Goal: Task Accomplishment & Management: Complete application form

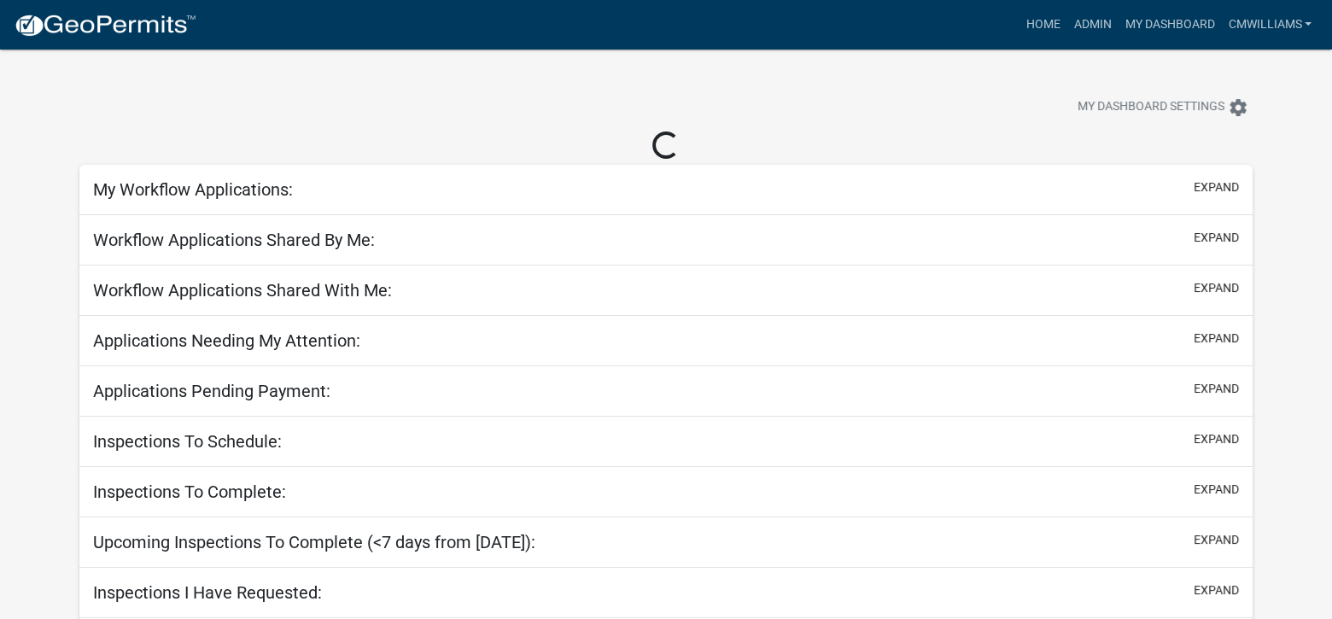
select select "2: 50"
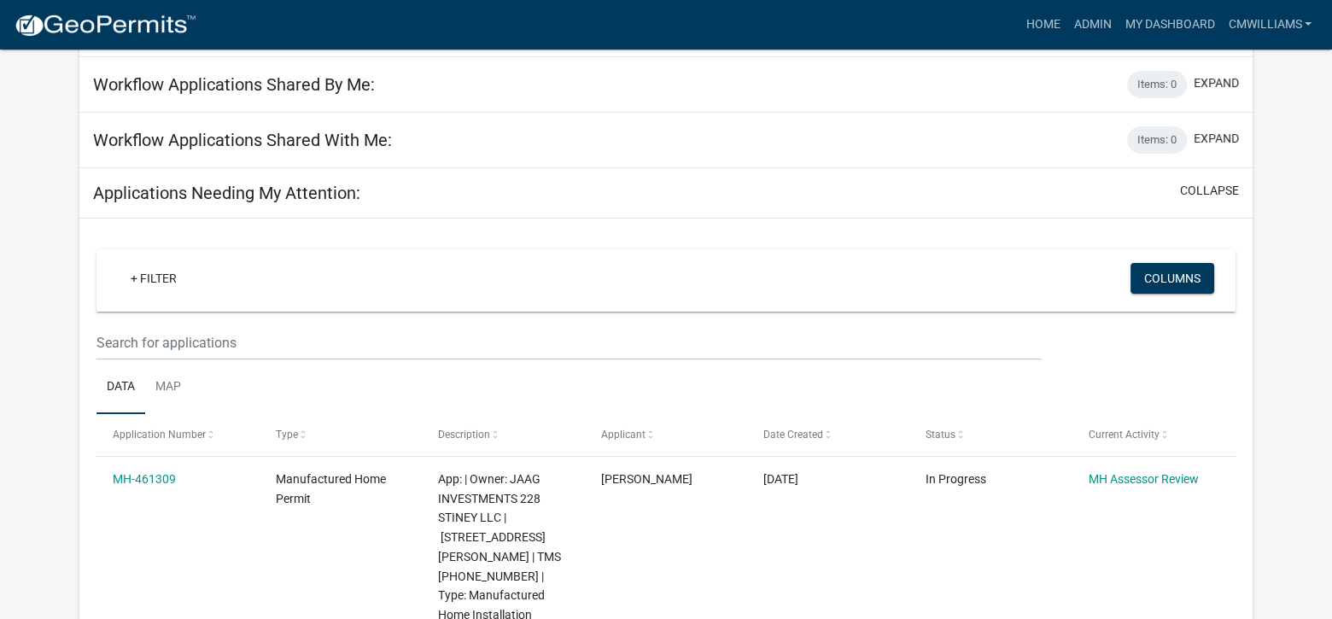
scroll to position [171, 0]
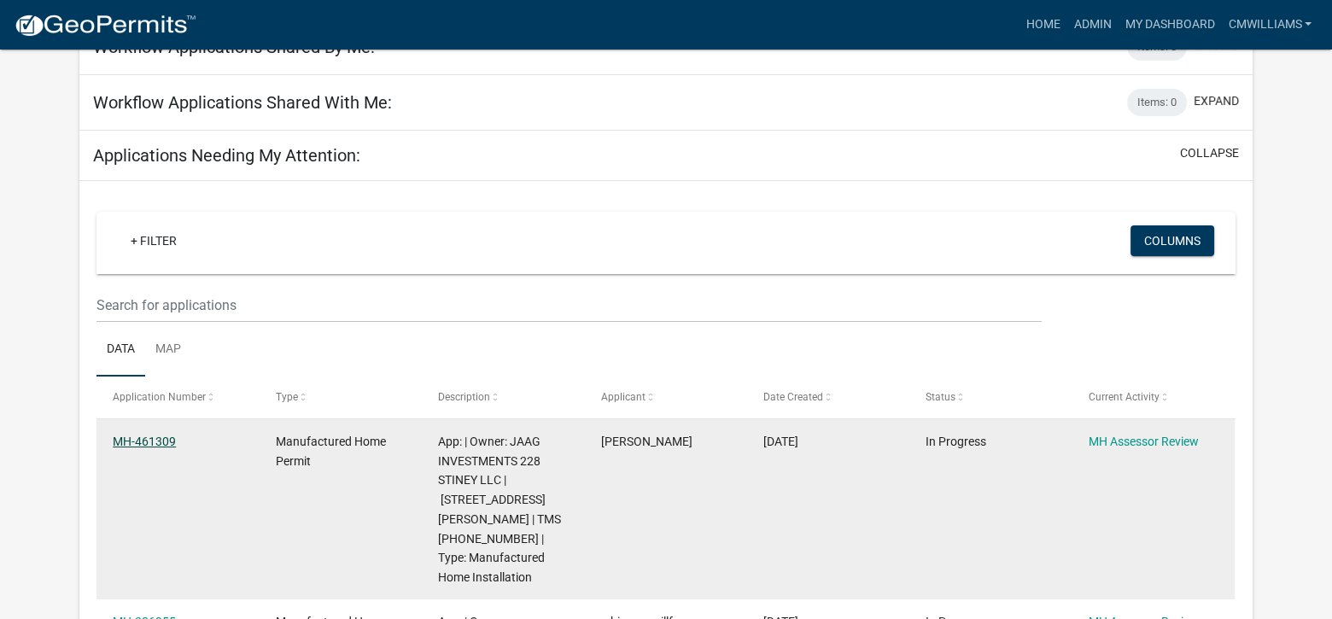
click at [166, 443] on link "MH-461309" at bounding box center [144, 442] width 63 height 14
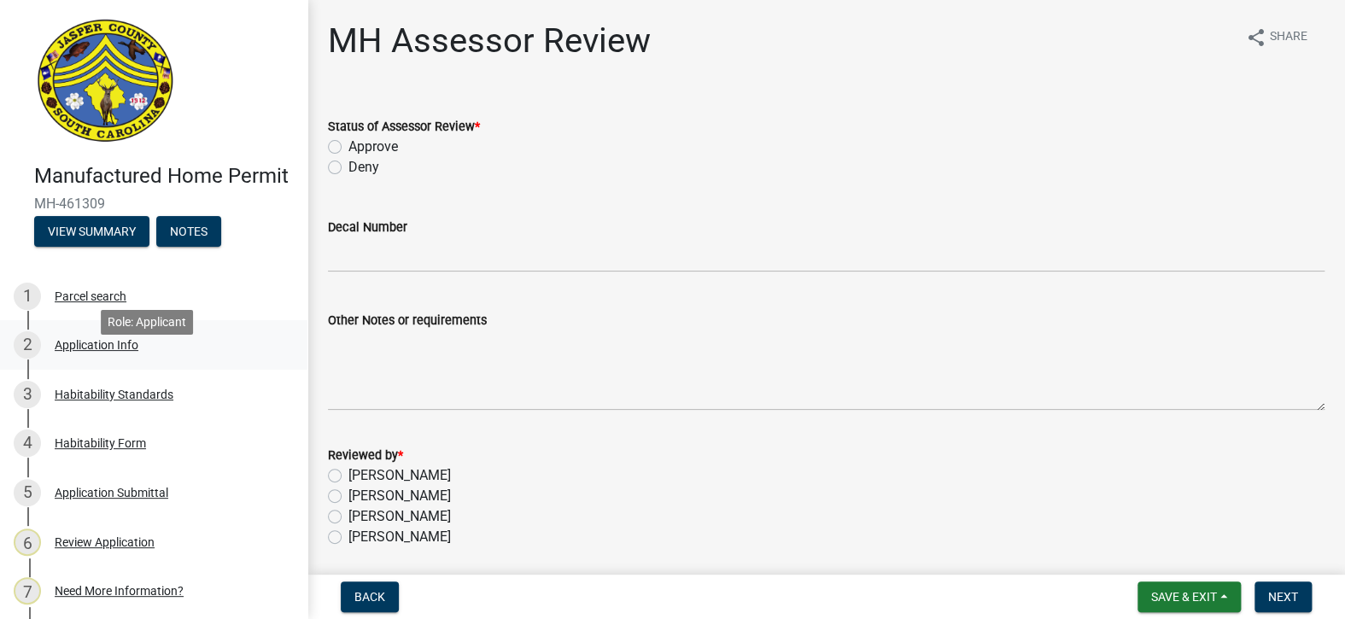
click at [89, 351] on div "Application Info" at bounding box center [97, 345] width 84 height 12
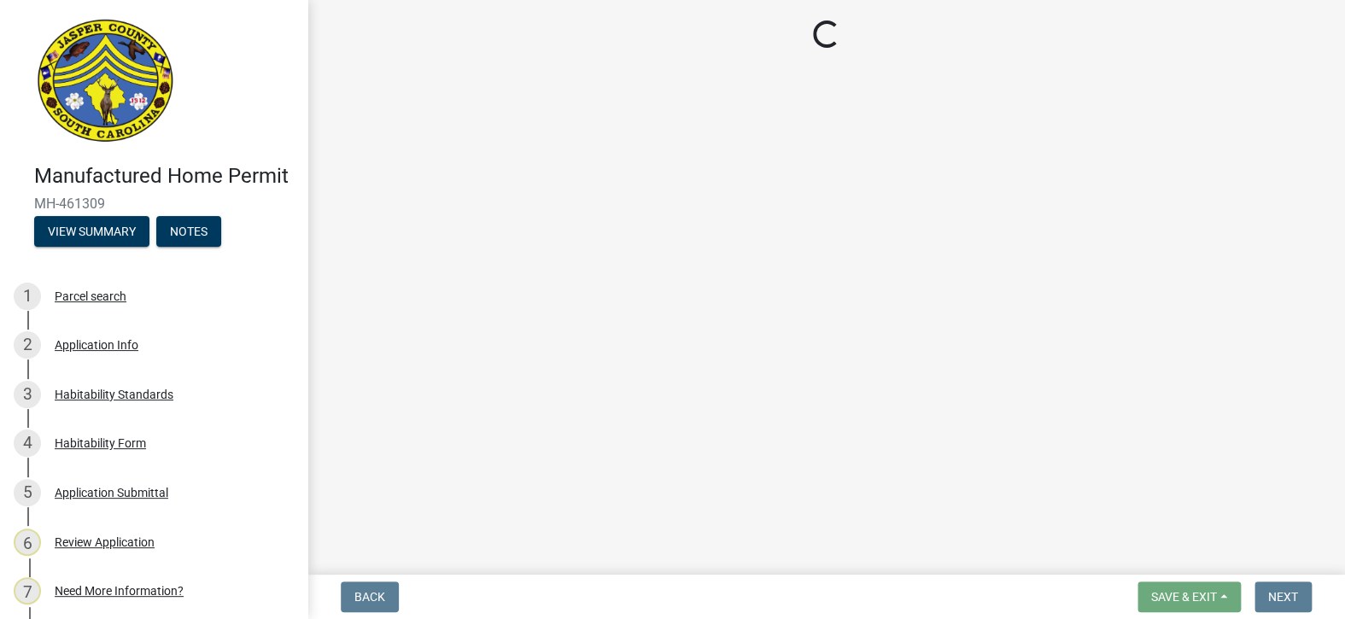
select select "00748aa1-56c2-4786-b7ff-9b3cb1d8d455"
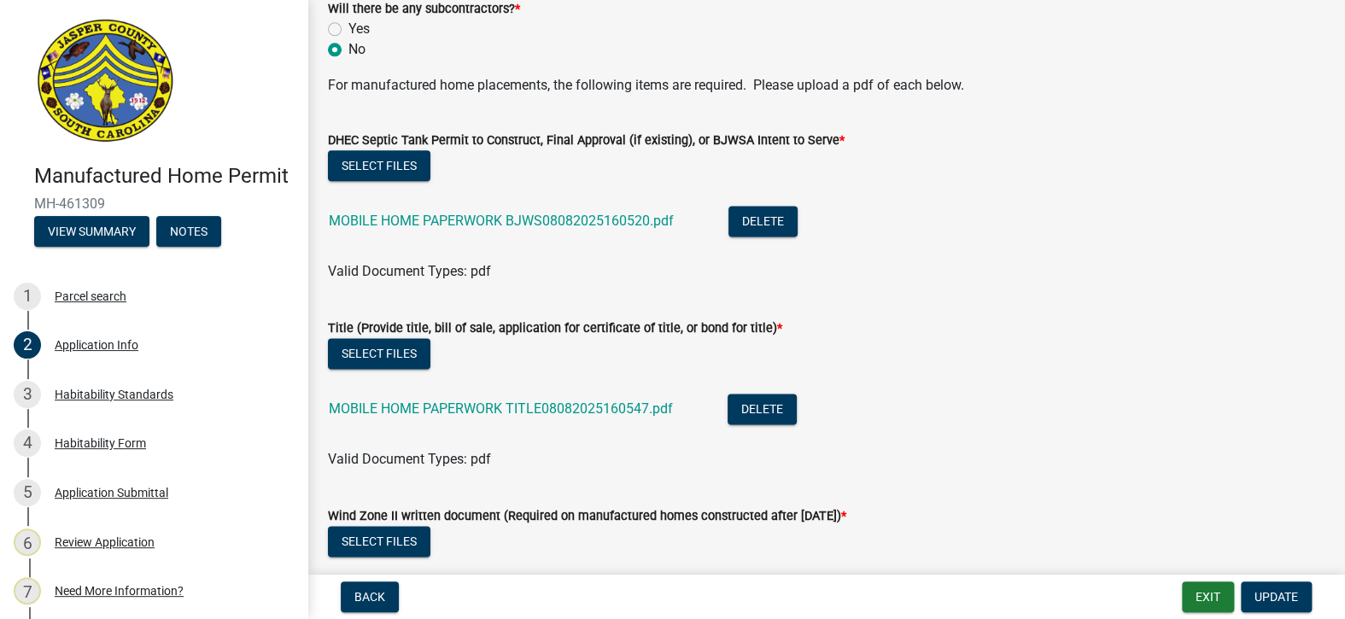
scroll to position [4354, 0]
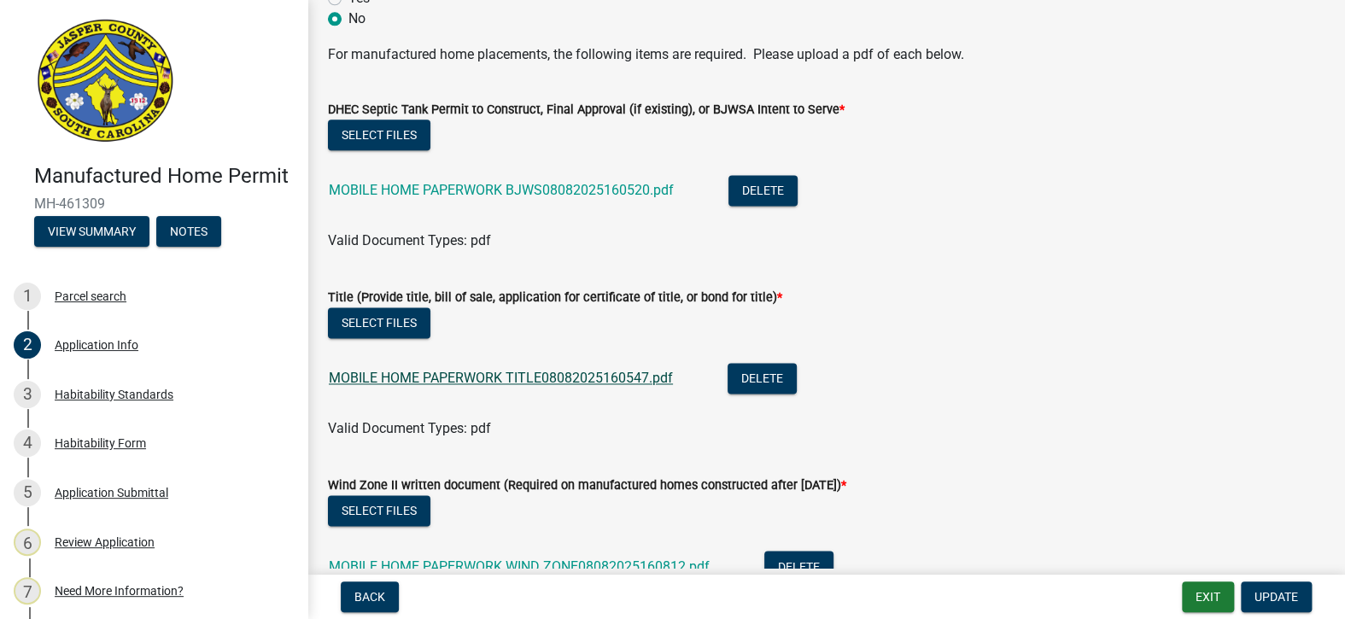
click at [543, 370] on link "MOBILE HOME PAPERWORK TITLE08082025160547.pdf" at bounding box center [501, 378] width 344 height 16
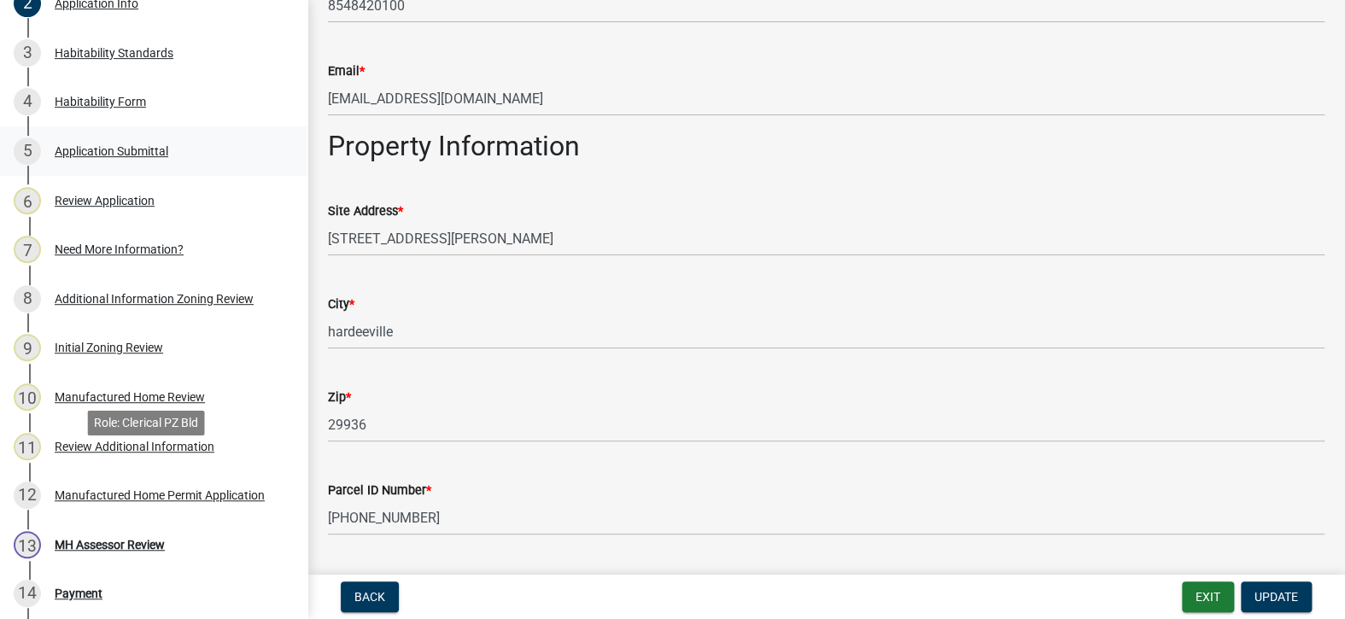
scroll to position [427, 0]
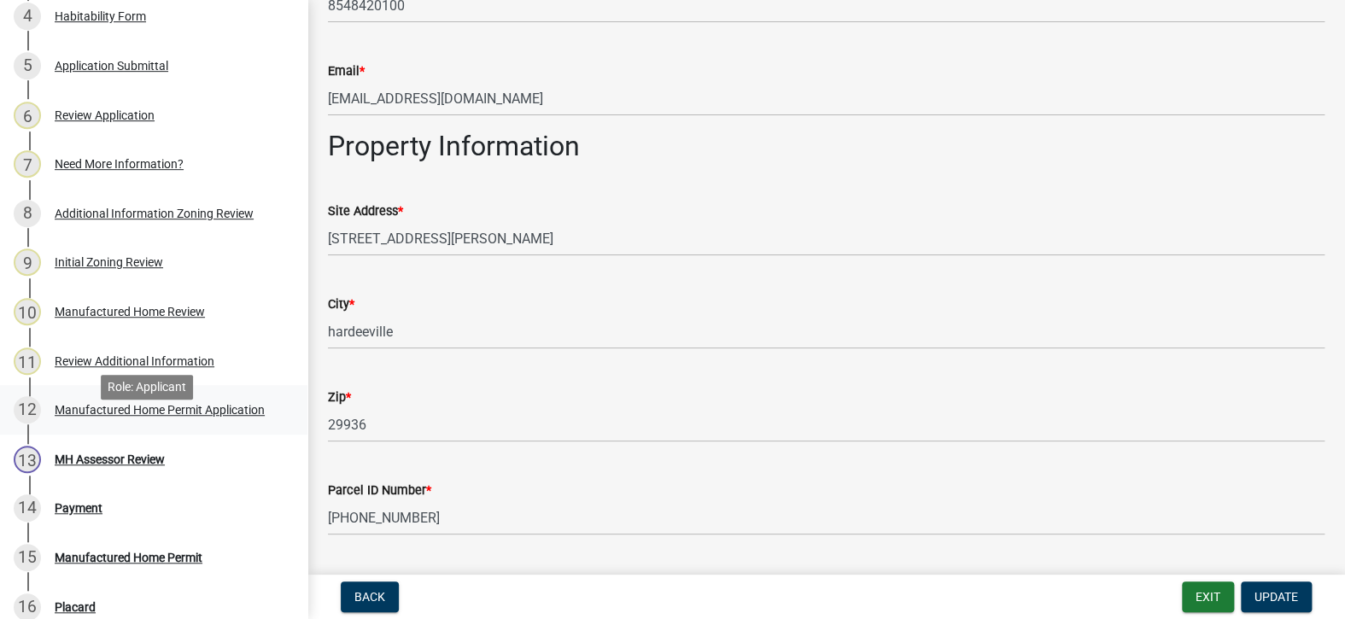
click at [168, 416] on div "Manufactured Home Permit Application" at bounding box center [160, 410] width 210 height 12
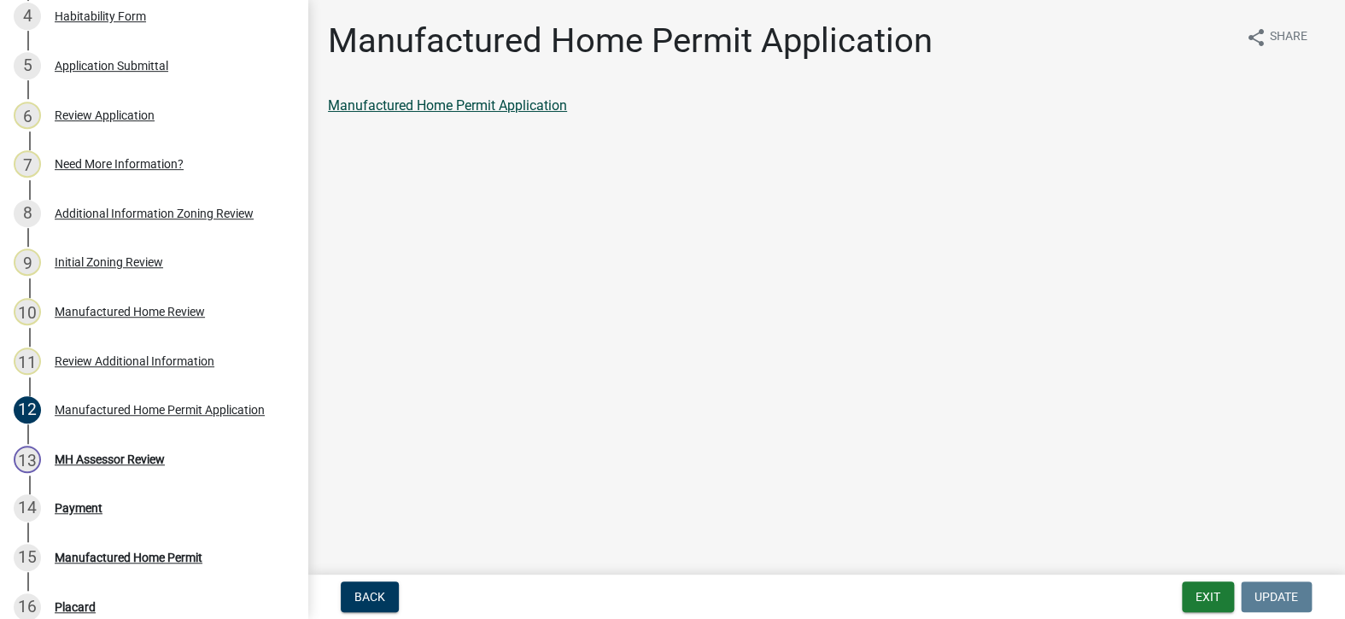
click at [491, 102] on link "Manufactured Home Permit Application" at bounding box center [447, 105] width 239 height 16
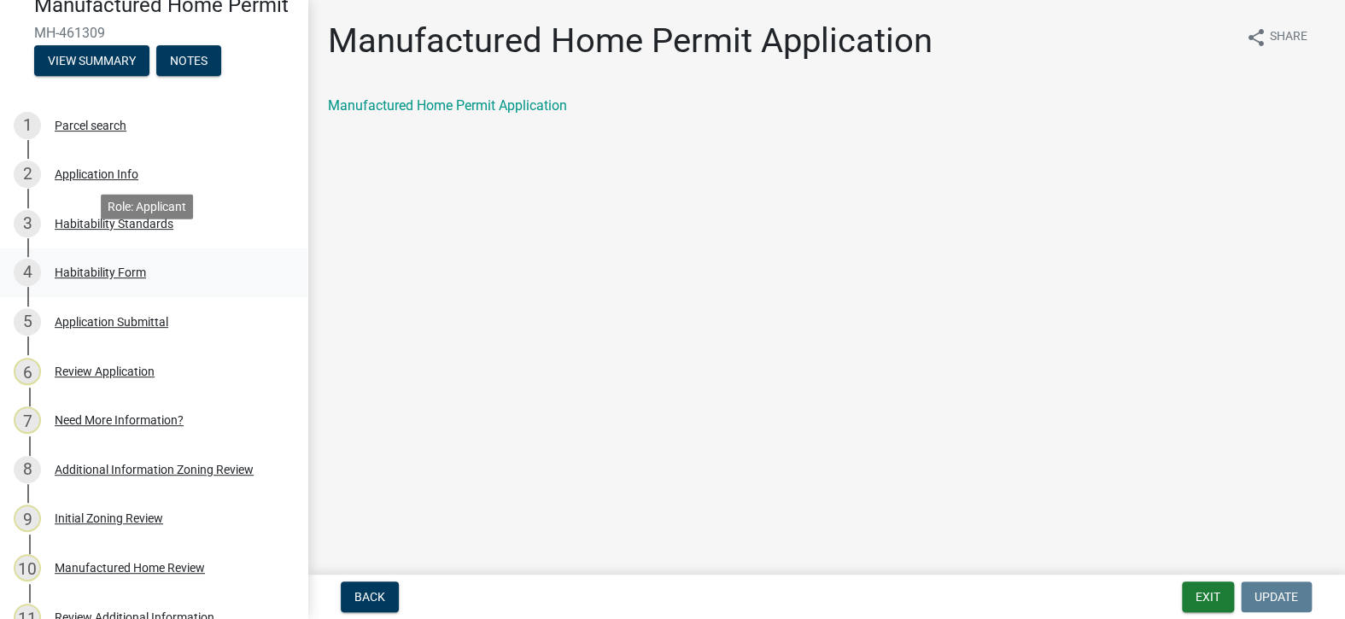
scroll to position [256, 0]
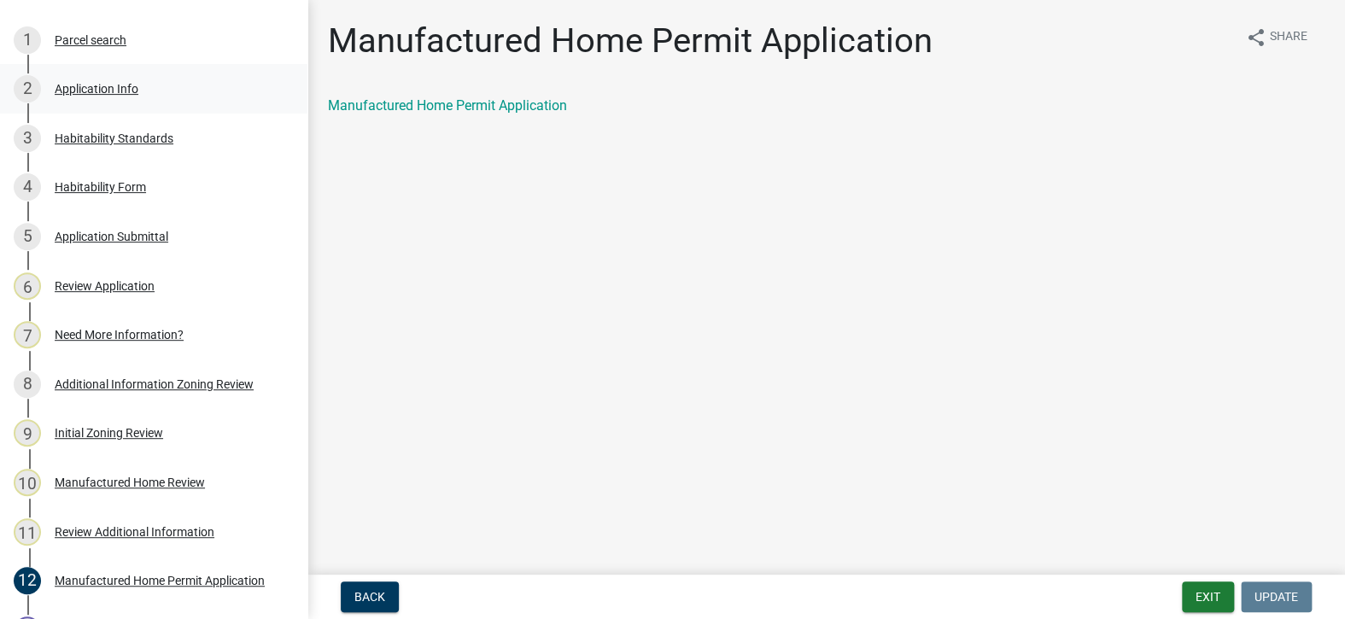
click at [141, 102] on div "2 Application Info" at bounding box center [147, 88] width 266 height 27
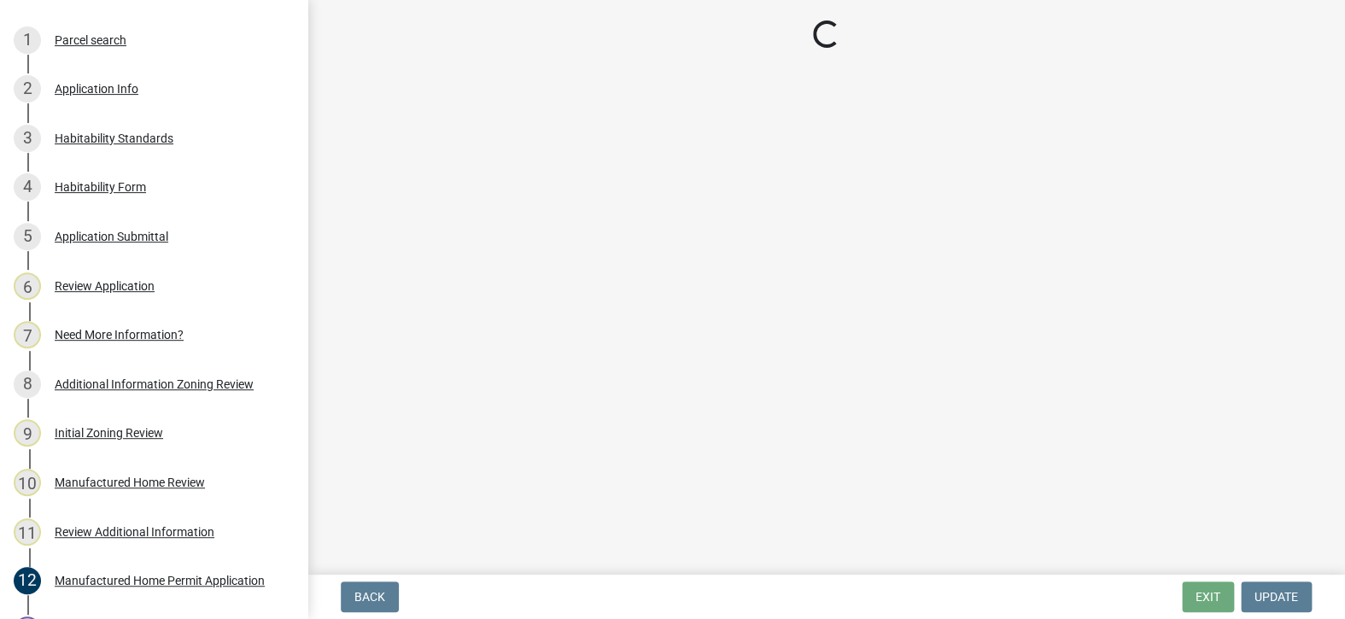
select select "00748aa1-56c2-4786-b7ff-9b3cb1d8d455"
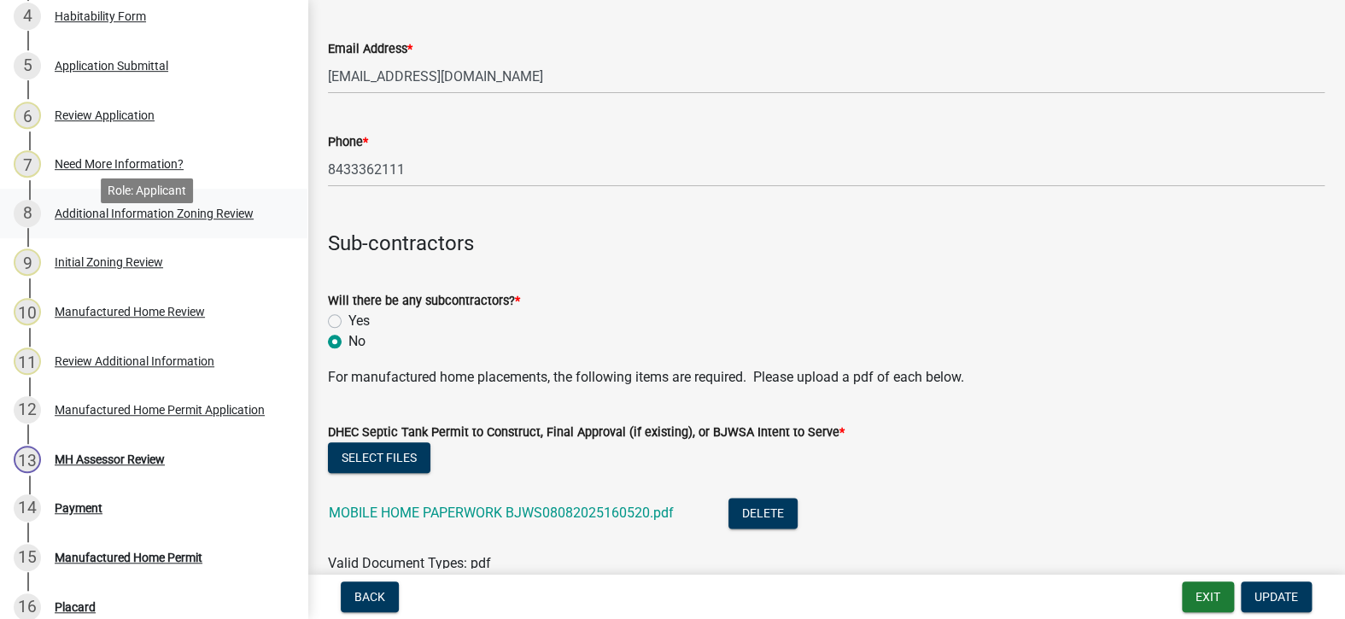
scroll to position [342, 0]
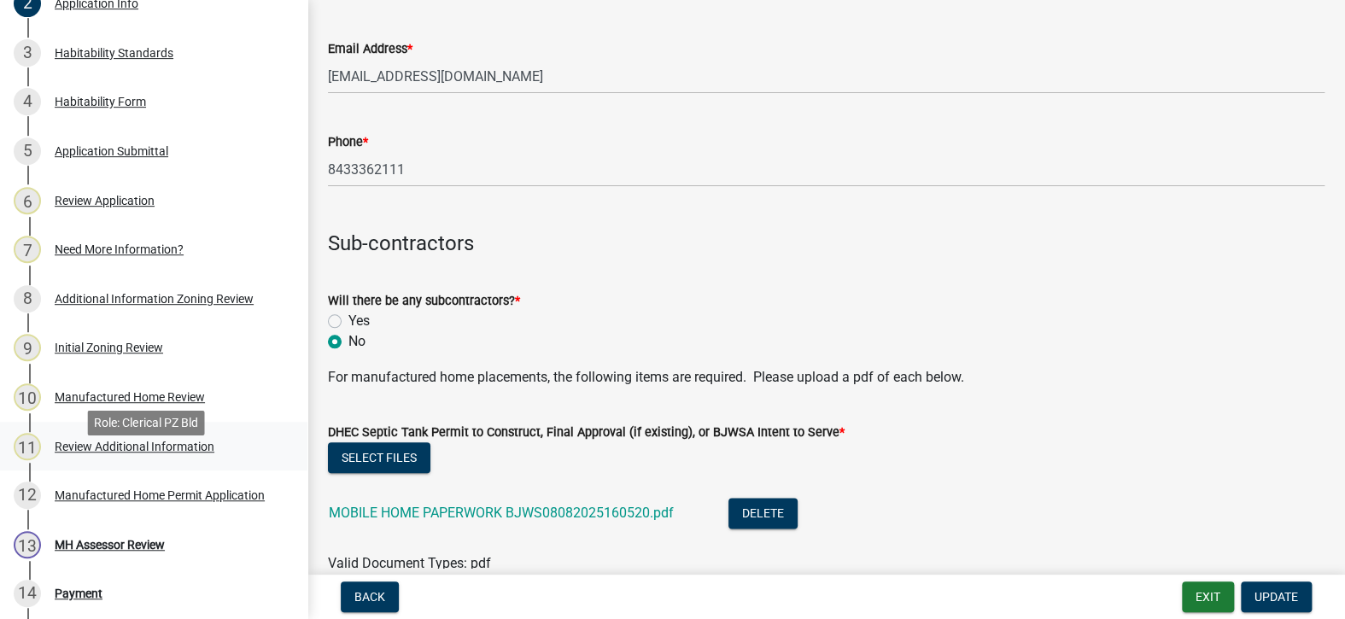
click at [155, 453] on div "Review Additional Information" at bounding box center [135, 447] width 160 height 12
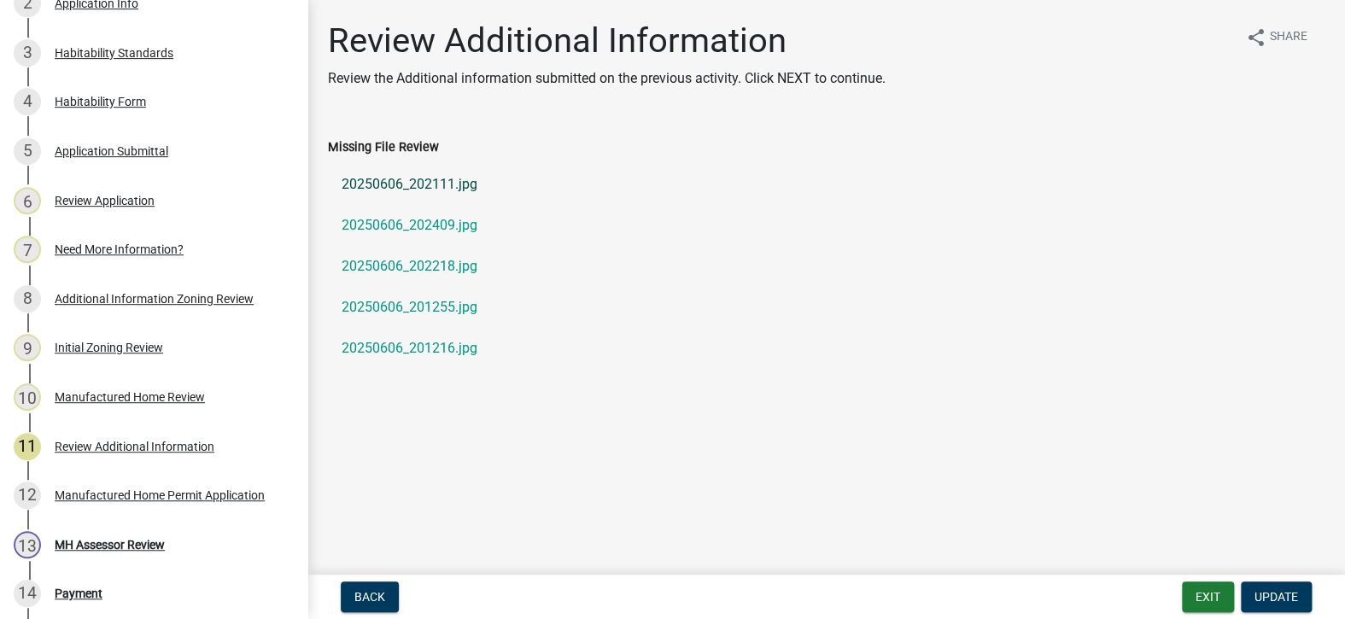
click at [463, 178] on link "20250606_202111.jpg" at bounding box center [826, 184] width 996 height 41
click at [394, 353] on link "20250606_201216.jpg" at bounding box center [826, 348] width 996 height 41
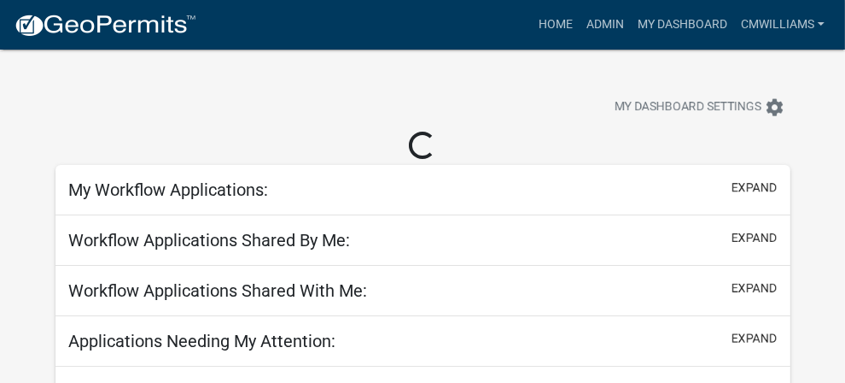
select select "2: 50"
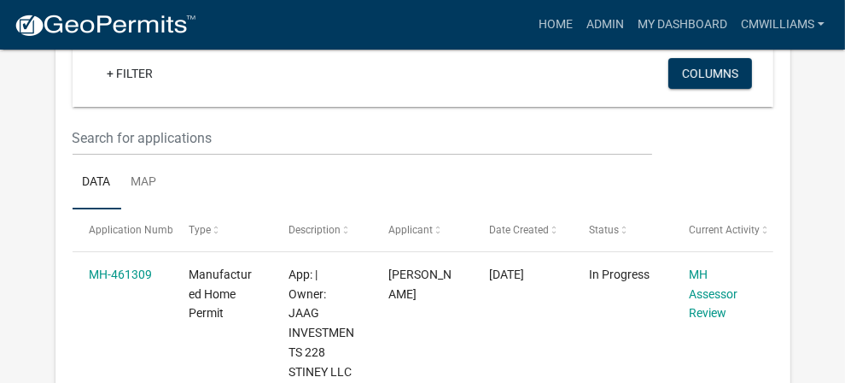
scroll to position [427, 0]
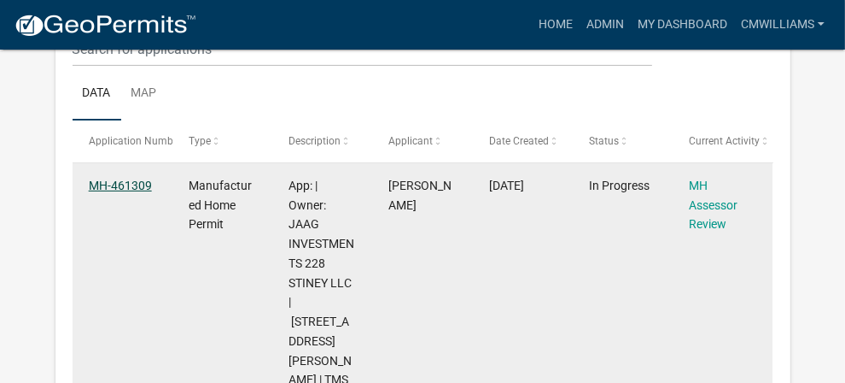
click at [102, 178] on link "MH-461309" at bounding box center [120, 185] width 63 height 14
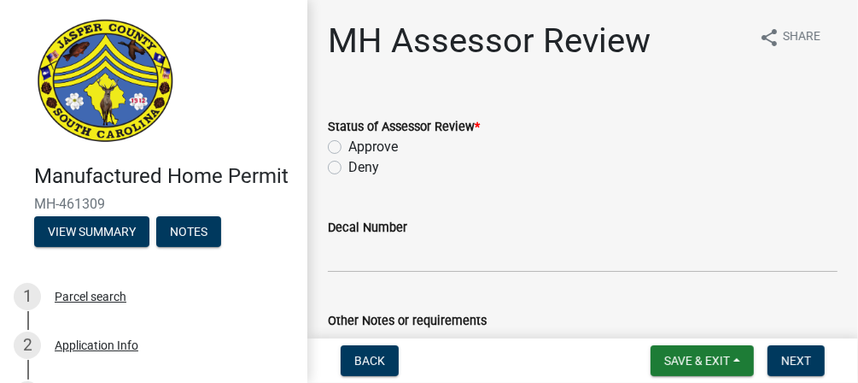
click at [342, 133] on div "Status of Assessor Review *" at bounding box center [583, 126] width 510 height 20
click at [343, 141] on div "Approve" at bounding box center [583, 147] width 510 height 20
click at [342, 144] on div "Approve" at bounding box center [583, 147] width 510 height 20
click at [348, 146] on label "Approve" at bounding box center [373, 147] width 50 height 20
click at [348, 146] on input "Approve" at bounding box center [353, 142] width 11 height 11
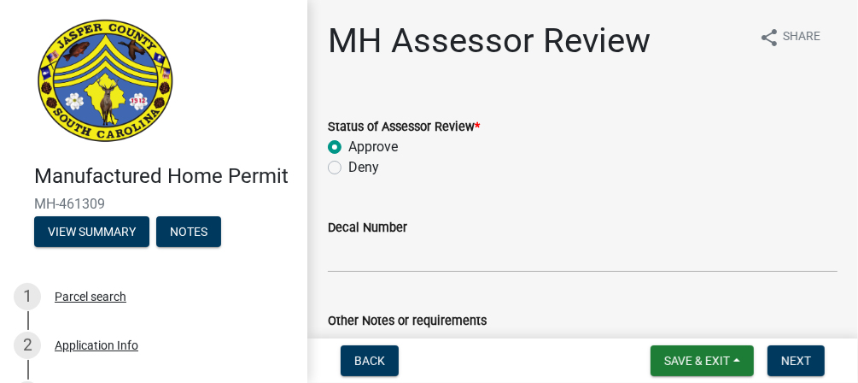
radio input "true"
click at [362, 256] on input "Decal Number" at bounding box center [583, 254] width 510 height 35
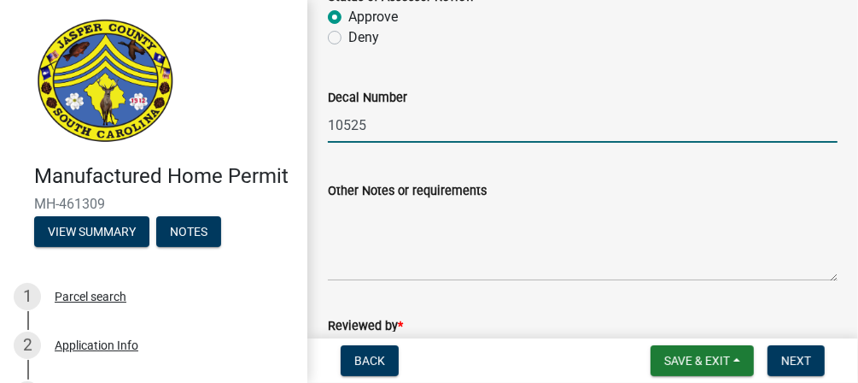
scroll to position [297, 0]
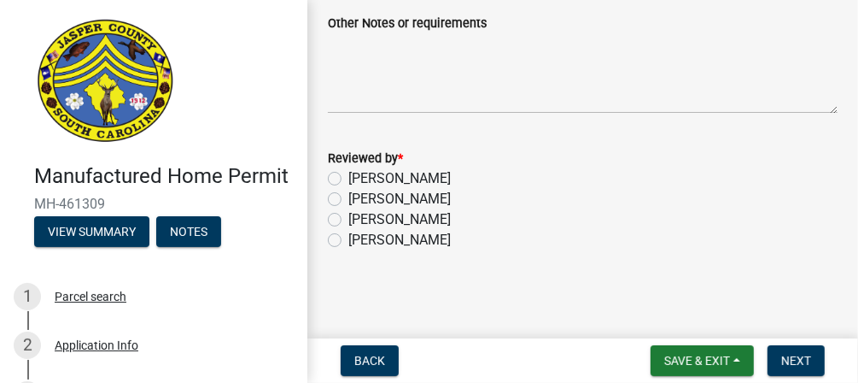
type input "10525"
click at [406, 215] on label "[PERSON_NAME]" at bounding box center [399, 219] width 102 height 20
click at [359, 215] on input "[PERSON_NAME]" at bounding box center [353, 214] width 11 height 11
radio input "true"
click at [727, 359] on span "Save & Exit" at bounding box center [697, 360] width 66 height 14
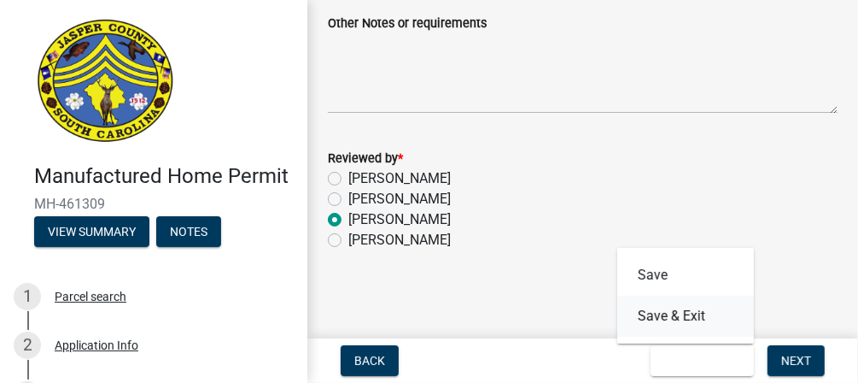
click at [716, 321] on button "Save & Exit" at bounding box center [685, 315] width 137 height 41
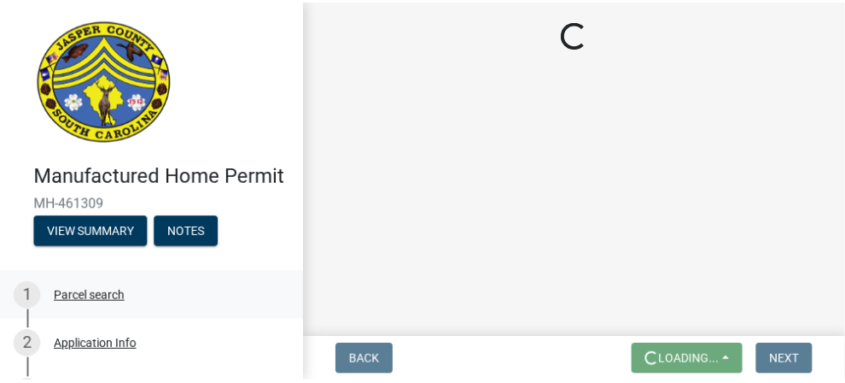
scroll to position [0, 0]
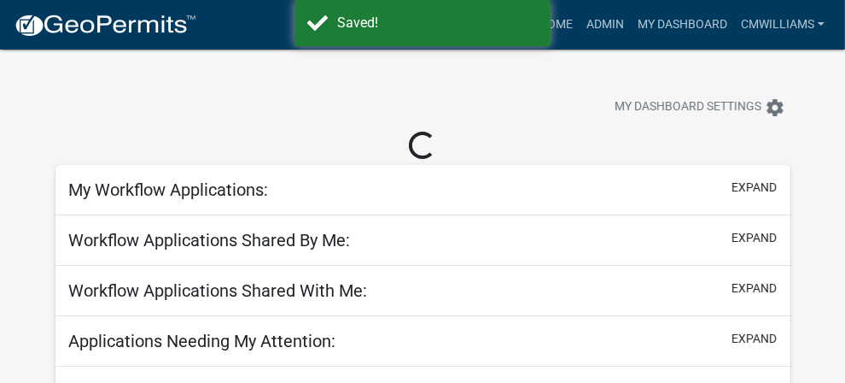
select select "2: 50"
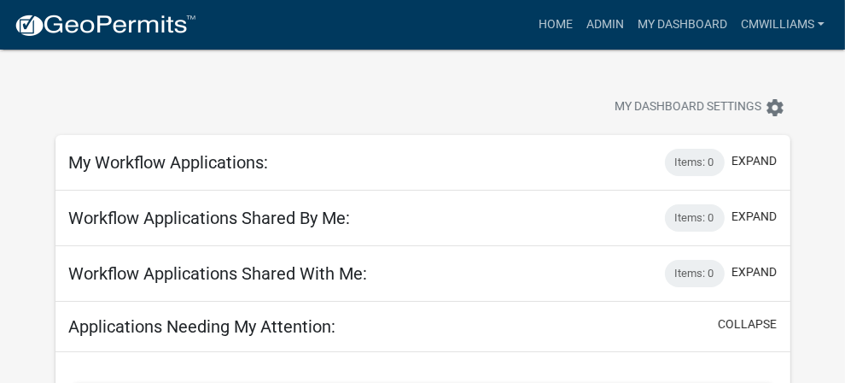
scroll to position [341, 0]
